Goal: Information Seeking & Learning: Understand process/instructions

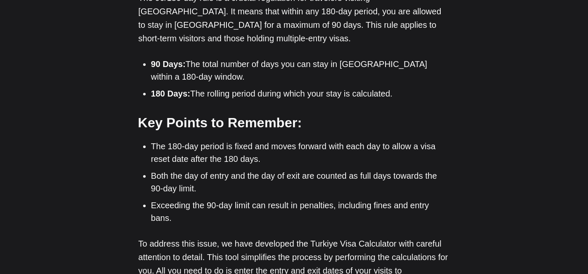
scroll to position [641, 0]
drag, startPoint x: 403, startPoint y: 39, endPoint x: 187, endPoint y: 34, distance: 215.7
click at [187, 88] on li "180 Days: The rolling period during which your stay is calculated." at bounding box center [300, 94] width 299 height 13
copy li "The rolling period during which your stay is calculated."
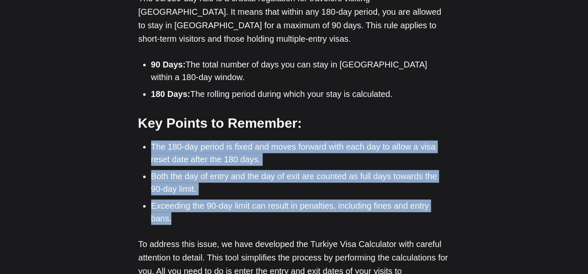
drag, startPoint x: 143, startPoint y: 93, endPoint x: 554, endPoint y: 142, distance: 413.9
copy ul "The 180-day period is fixed and moves forward with each day to allow a visa res…"
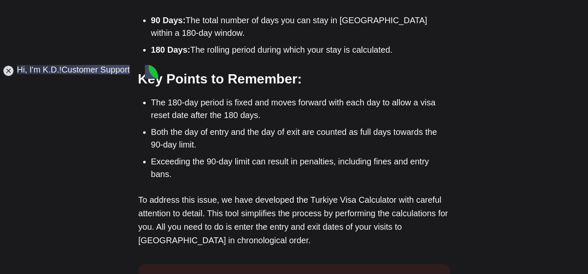
scroll to position [686, 0]
click at [3, 66] on jdiv at bounding box center [9, 71] width 12 height 12
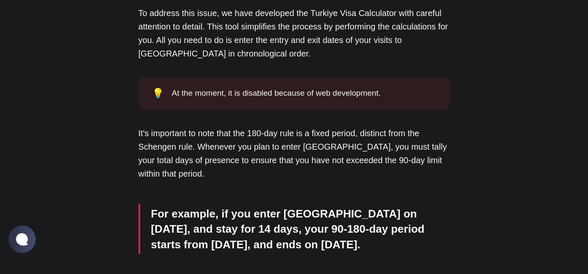
scroll to position [872, 0]
drag, startPoint x: 387, startPoint y: 65, endPoint x: 360, endPoint y: 62, distance: 27.9
click at [360, 126] on p "It's important to note that the 180-day rule is a fixed period, distinct from t…" at bounding box center [295, 153] width 312 height 54
copy p "distinct"
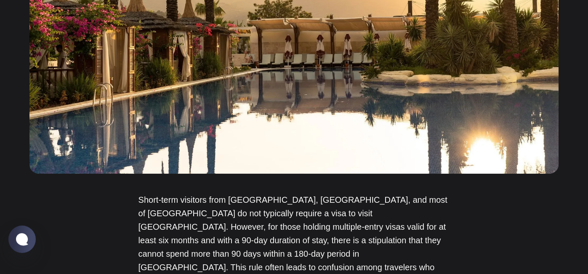
scroll to position [294, 0]
